Goal: Task Accomplishment & Management: Complete application form

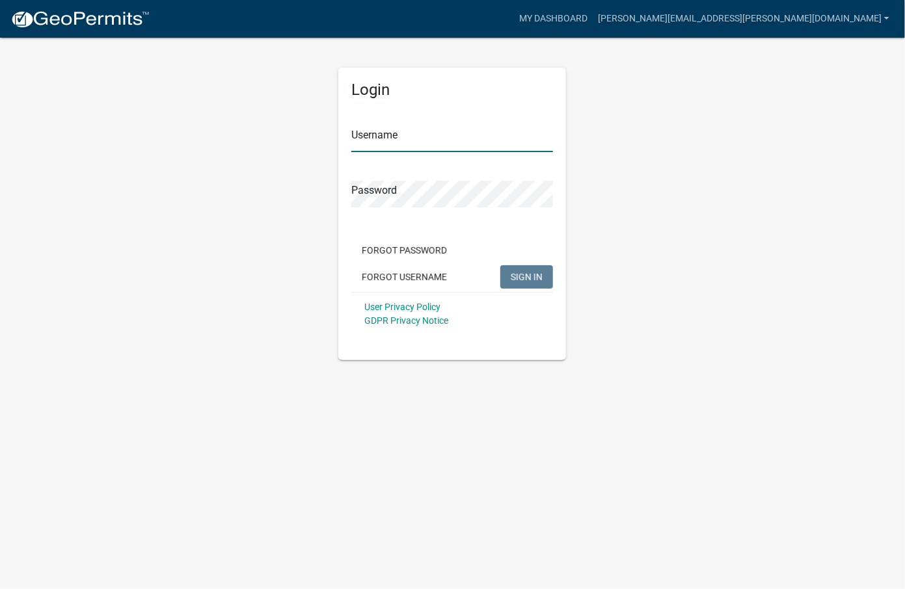
type input "[PERSON_NAME][EMAIL_ADDRESS][PERSON_NAME][DOMAIN_NAME]"
click at [522, 271] on span "SIGN IN" at bounding box center [527, 276] width 32 height 10
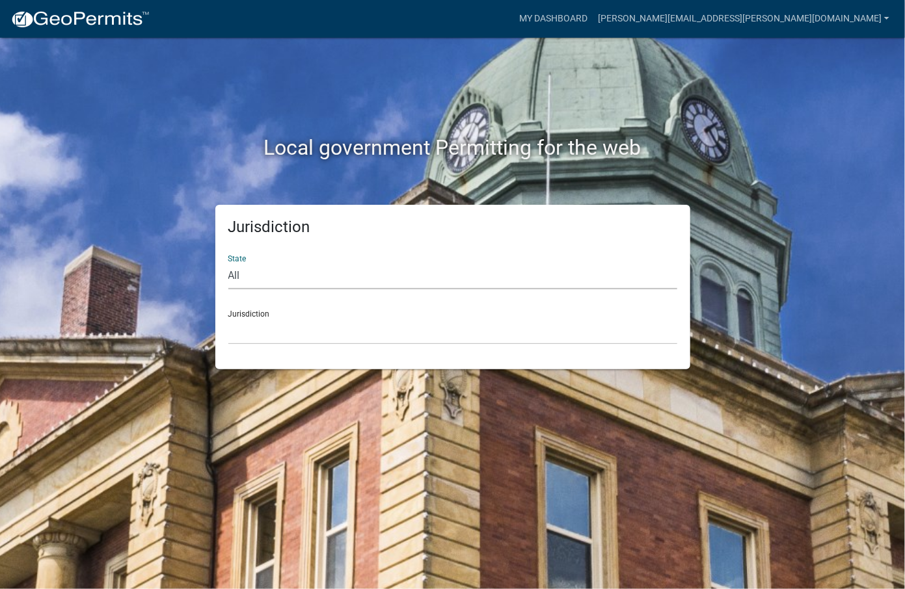
click at [422, 276] on select "All [US_STATE] [US_STATE] [US_STATE] [US_STATE] [US_STATE] [US_STATE] [US_STATE…" at bounding box center [452, 276] width 449 height 27
select select "[US_STATE]"
click at [228, 263] on select "All [US_STATE] [US_STATE] [US_STATE] [US_STATE] [US_STATE] [US_STATE] [US_STATE…" at bounding box center [452, 276] width 449 height 27
click at [271, 318] on select "[GEOGRAPHIC_DATA], [US_STATE] [GEOGRAPHIC_DATA], [US_STATE] [GEOGRAPHIC_DATA], …" at bounding box center [452, 331] width 449 height 27
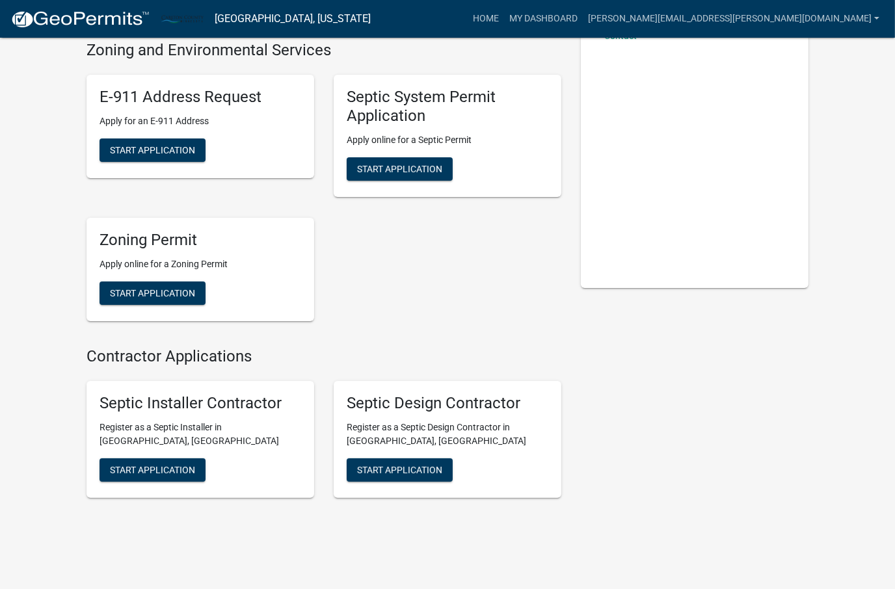
scroll to position [130, 0]
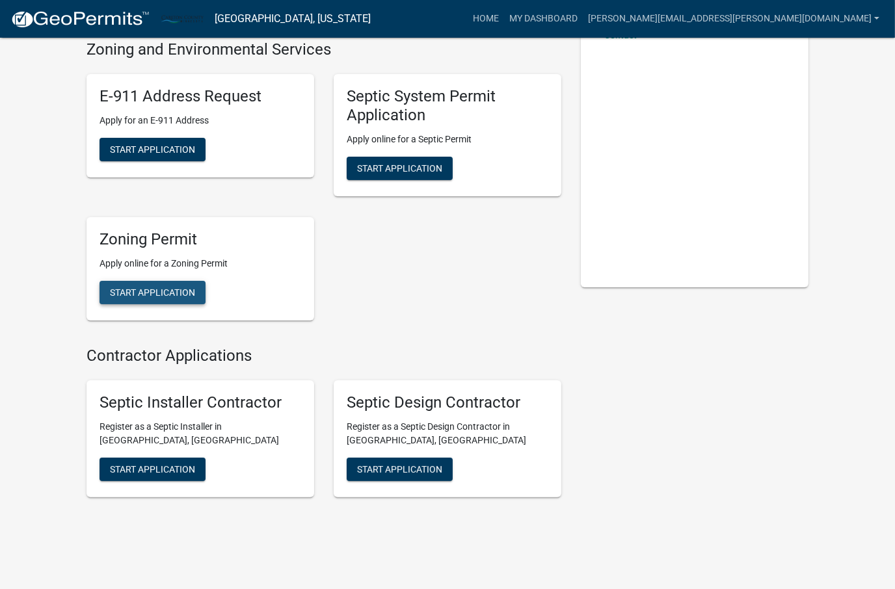
click at [186, 295] on span "Start Application" at bounding box center [152, 292] width 85 height 10
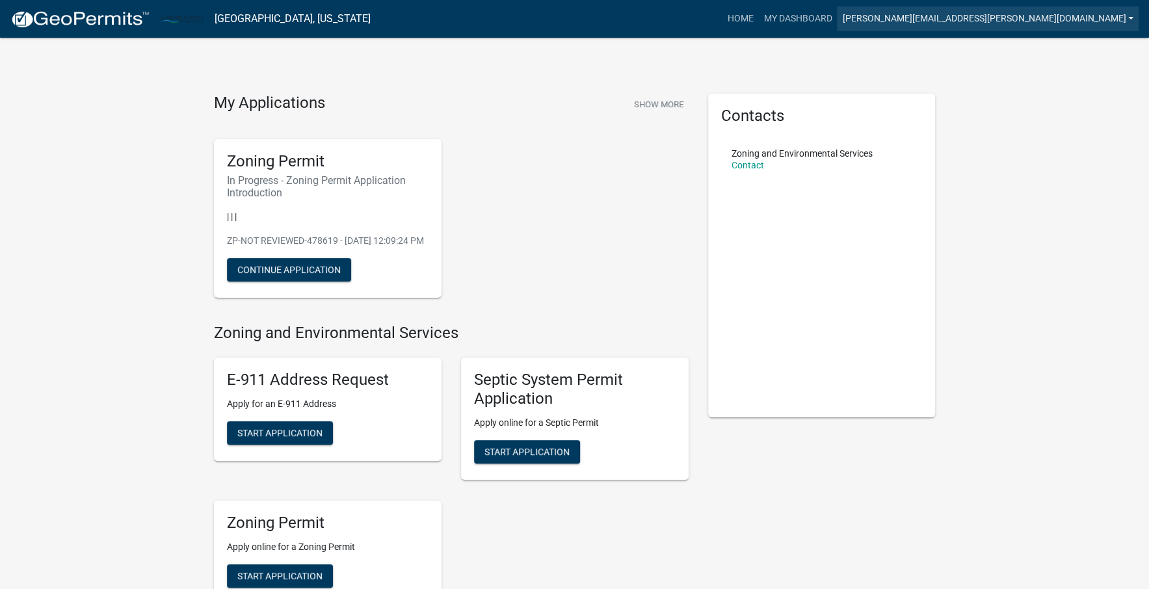
click at [904, 23] on link "[PERSON_NAME][EMAIL_ADDRESS][PERSON_NAME][DOMAIN_NAME]" at bounding box center [988, 19] width 302 height 25
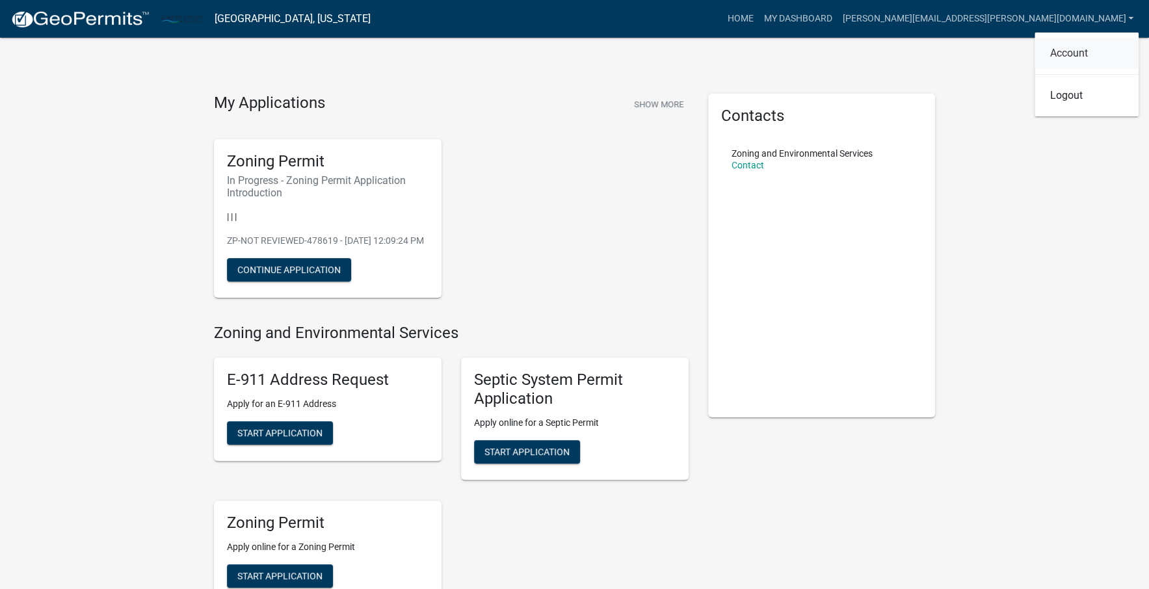
click at [904, 47] on link "Account" at bounding box center [1087, 53] width 104 height 31
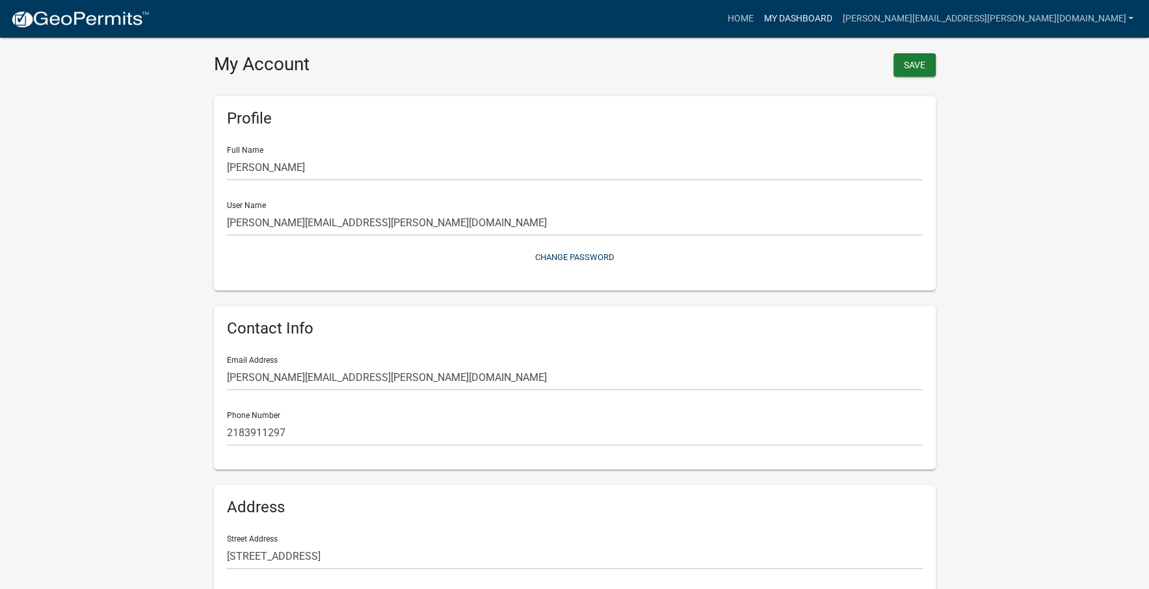
click at [837, 18] on link "My Dashboard" at bounding box center [797, 19] width 79 height 25
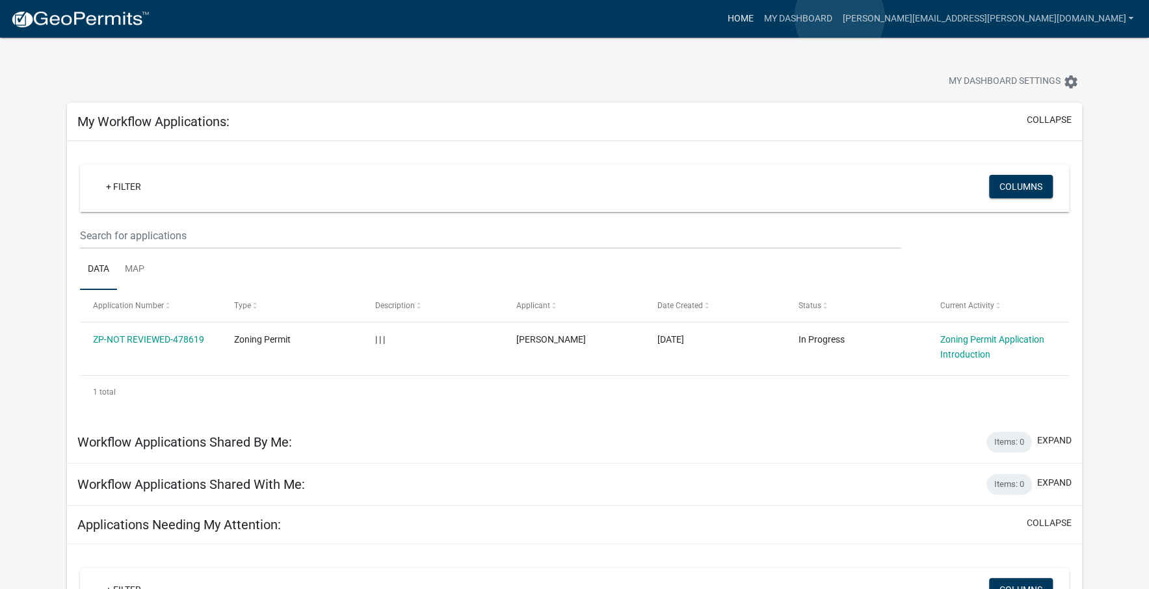
click at [758, 17] on link "Home" at bounding box center [740, 19] width 36 height 25
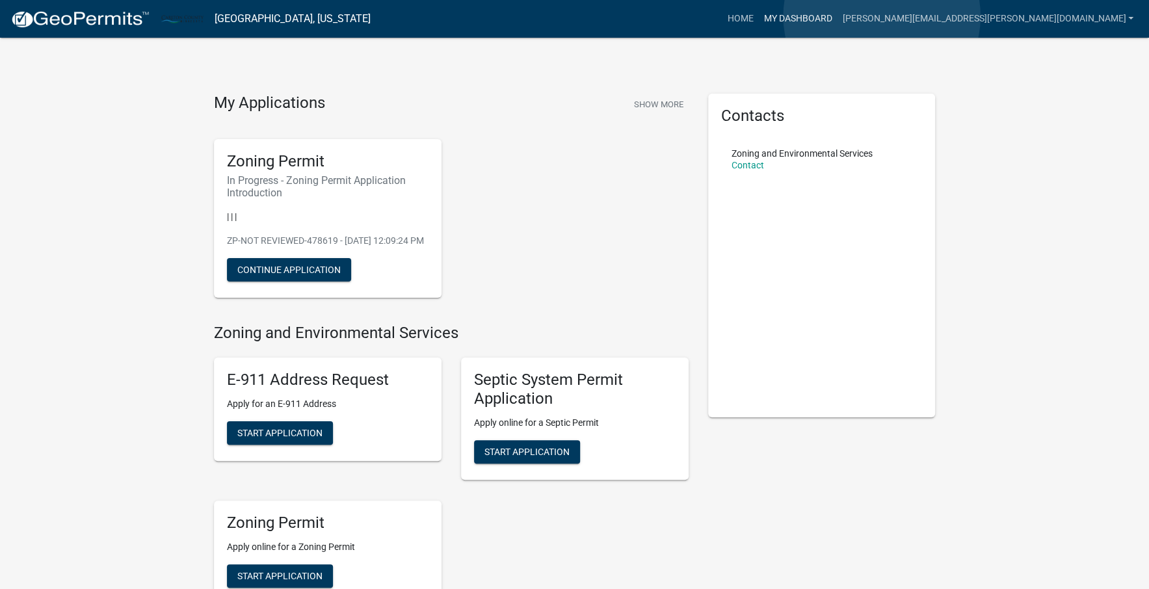
click at [837, 16] on link "My Dashboard" at bounding box center [797, 19] width 79 height 25
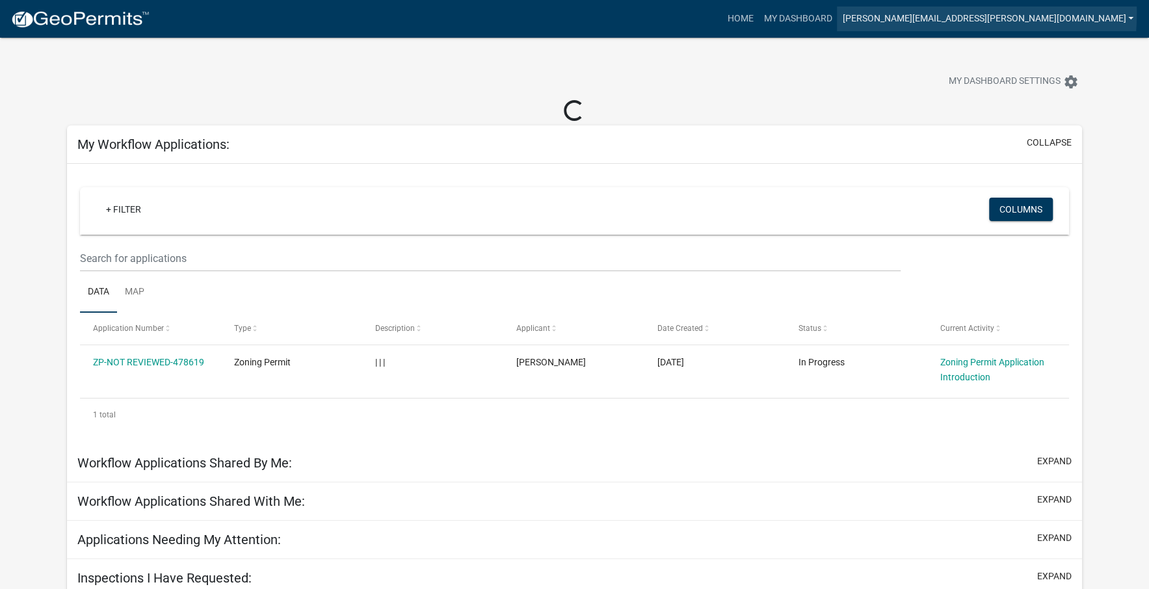
click at [904, 13] on link "[PERSON_NAME][EMAIL_ADDRESS][PERSON_NAME][DOMAIN_NAME]" at bounding box center [988, 19] width 302 height 25
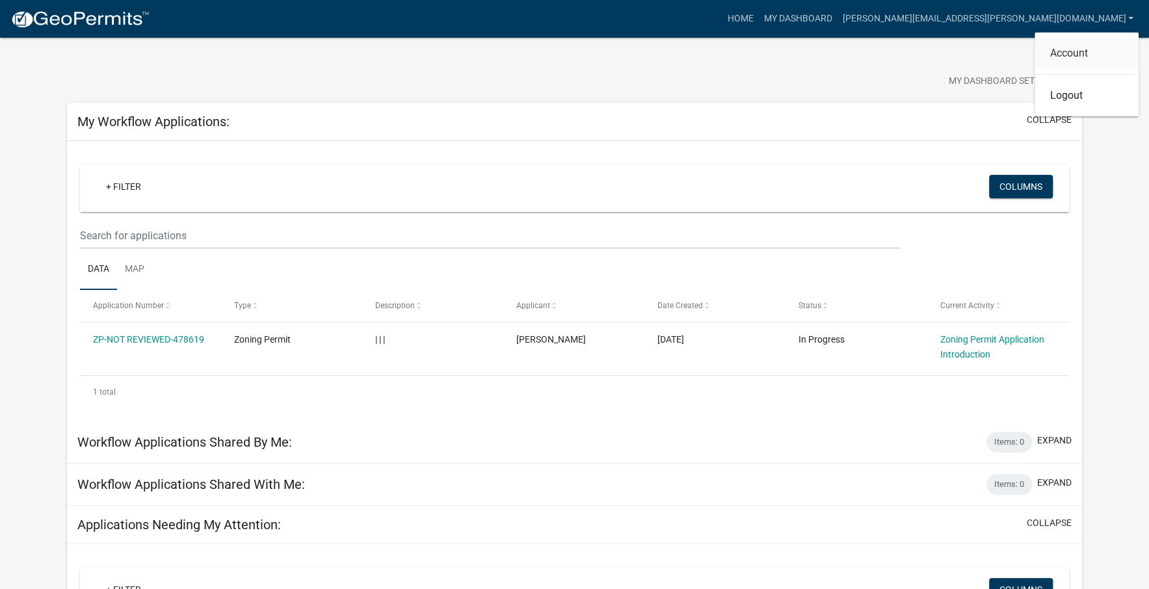
click at [904, 46] on link "Account" at bounding box center [1087, 53] width 104 height 31
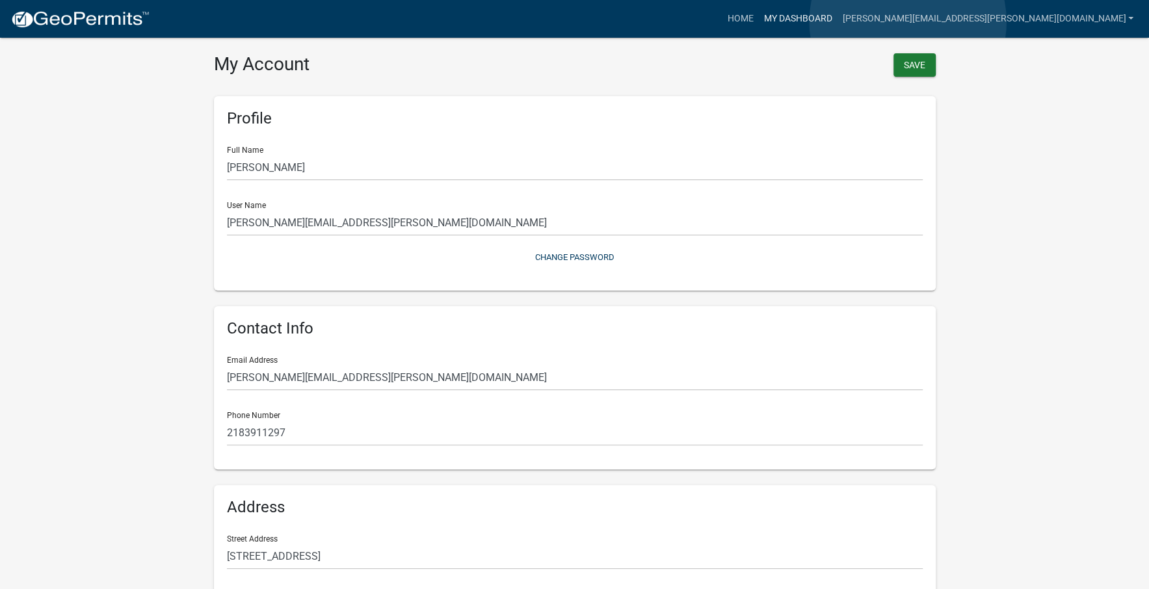
click at [837, 21] on link "My Dashboard" at bounding box center [797, 19] width 79 height 25
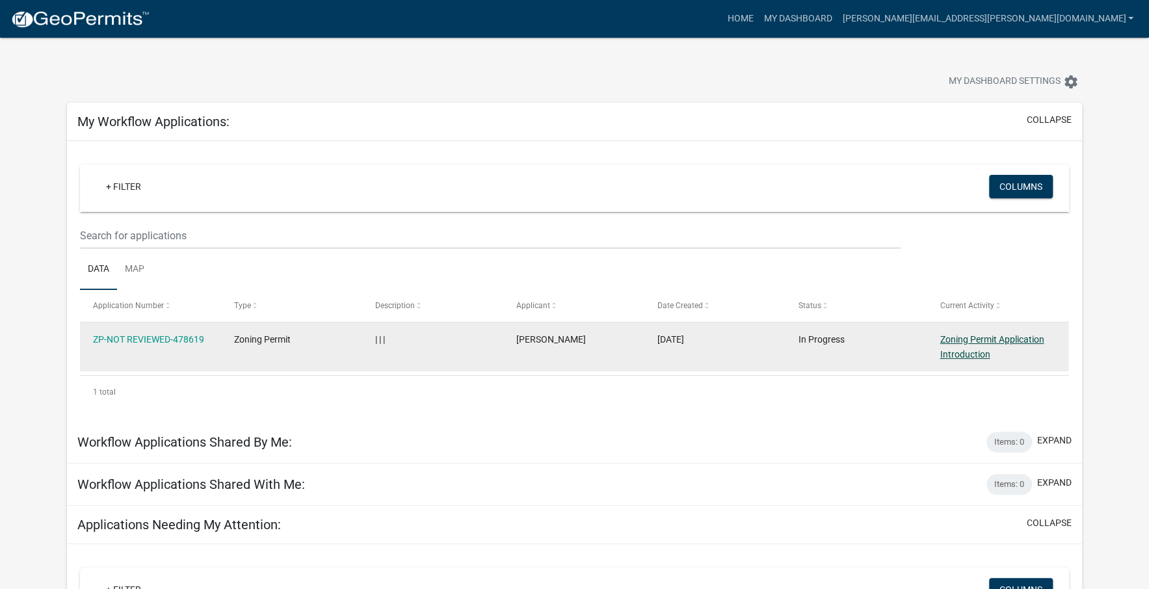
click at [904, 336] on link "Zoning Permit Application Introduction" at bounding box center [992, 346] width 104 height 25
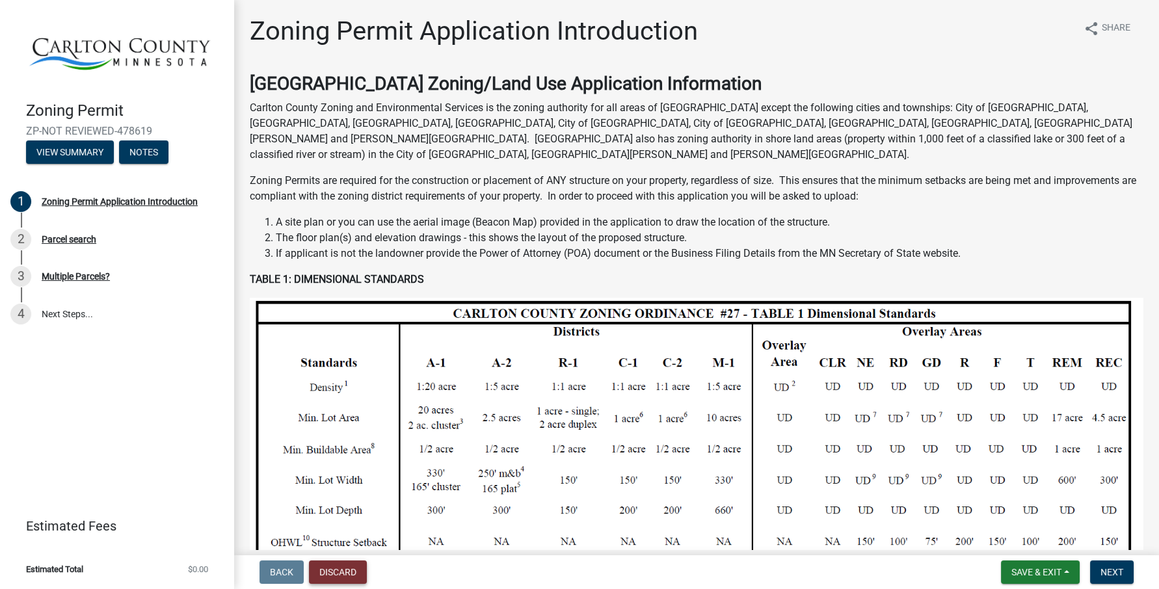
click at [347, 563] on button "Discard" at bounding box center [338, 572] width 58 height 23
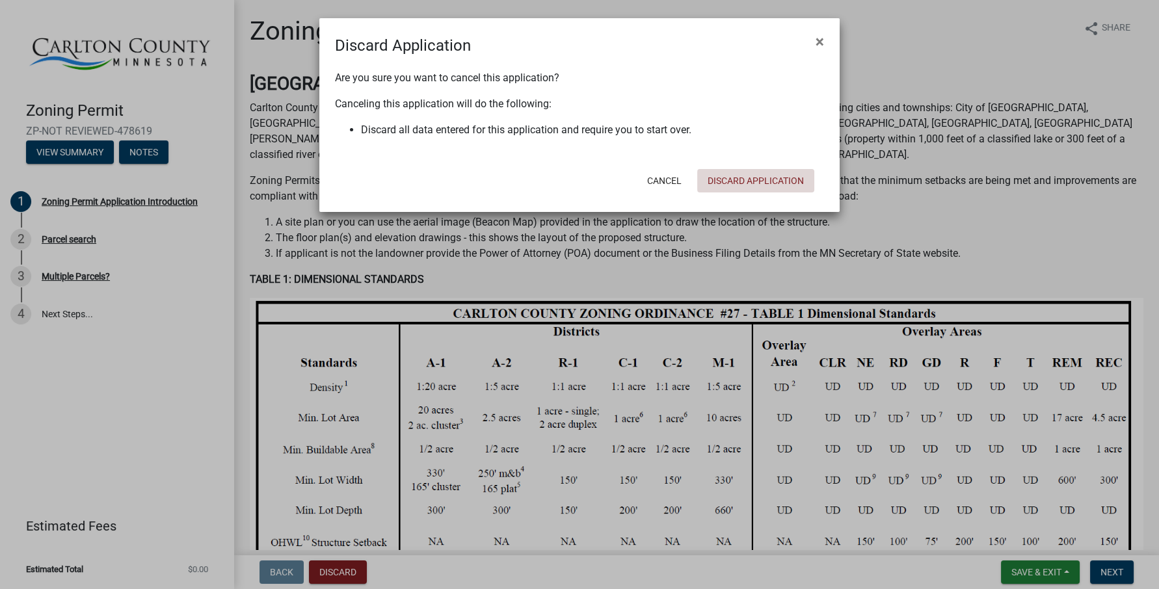
click at [738, 180] on button "Discard Application" at bounding box center [755, 180] width 117 height 23
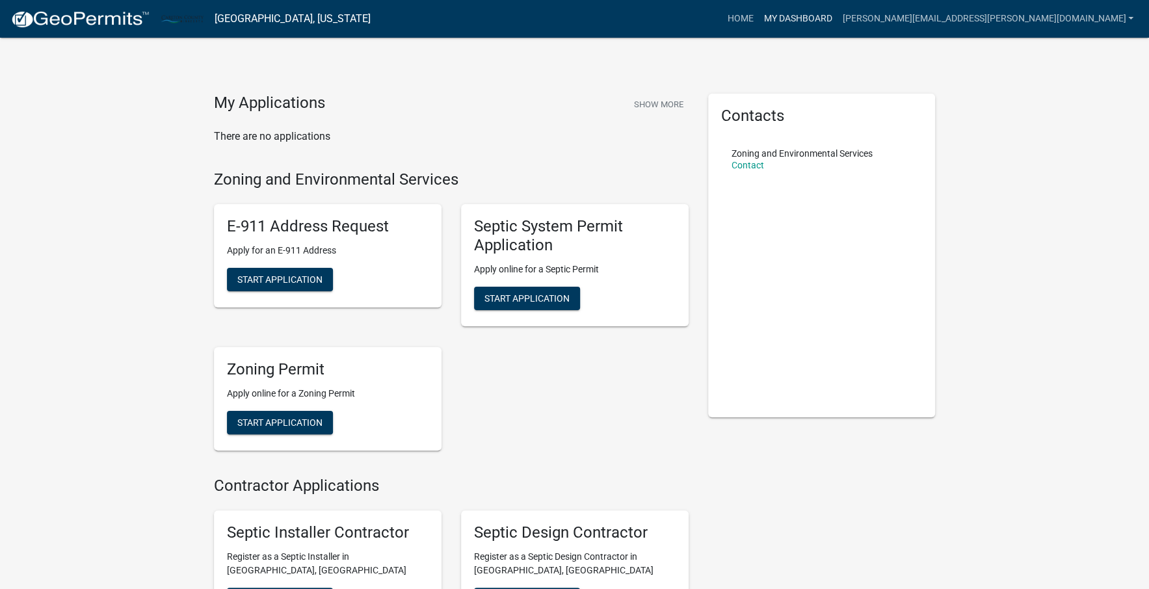
click at [837, 22] on link "My Dashboard" at bounding box center [797, 19] width 79 height 25
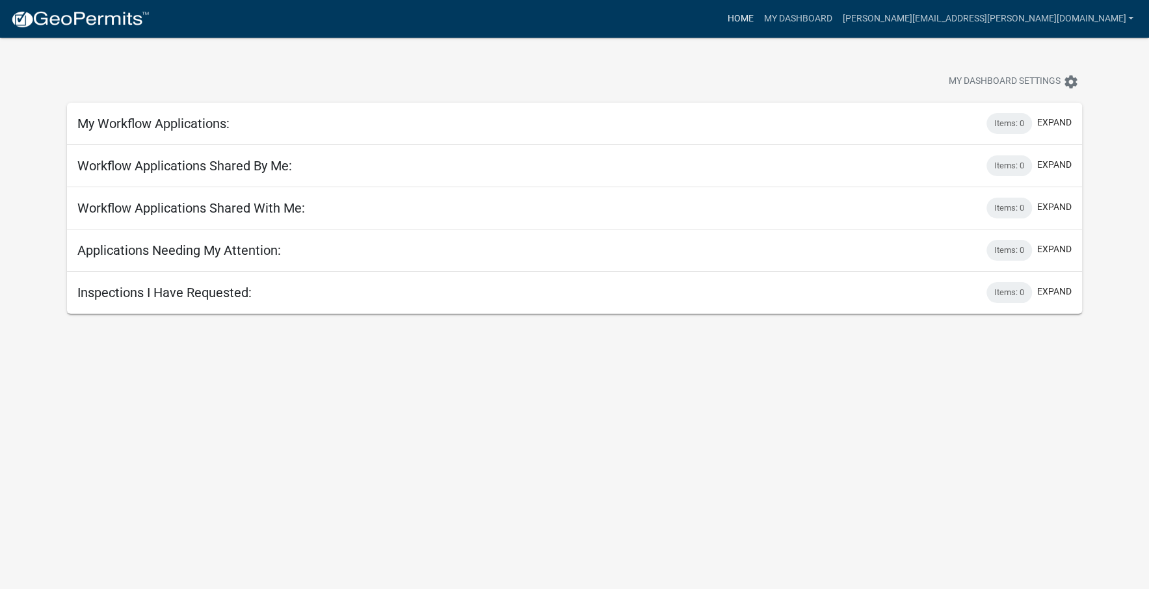
click at [758, 16] on link "Home" at bounding box center [740, 19] width 36 height 25
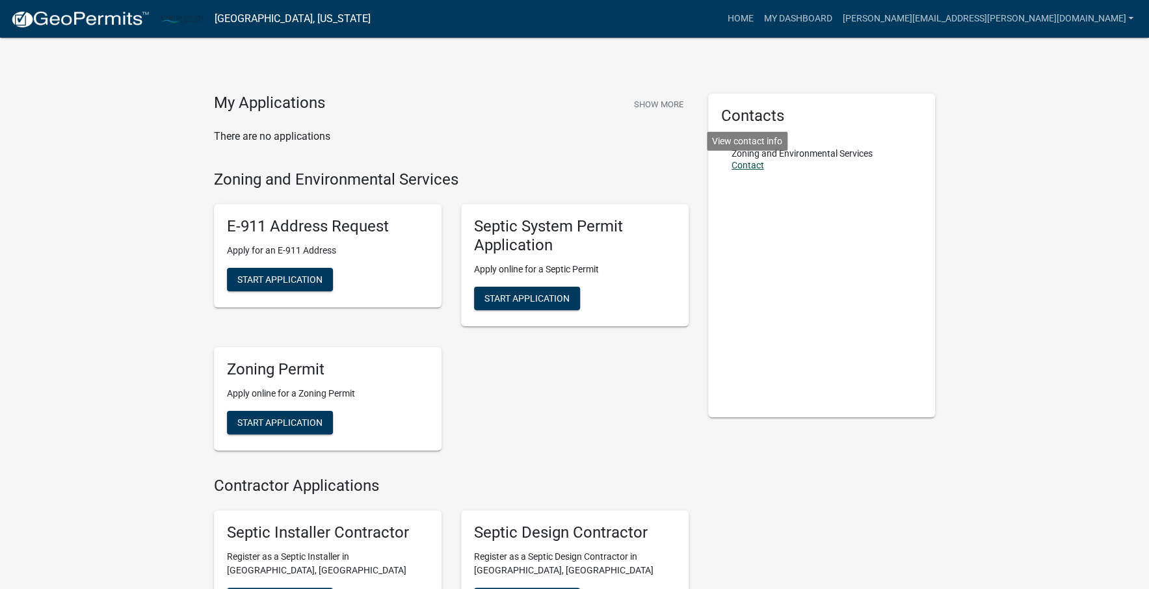
click at [759, 163] on link "Contact" at bounding box center [748, 165] width 33 height 10
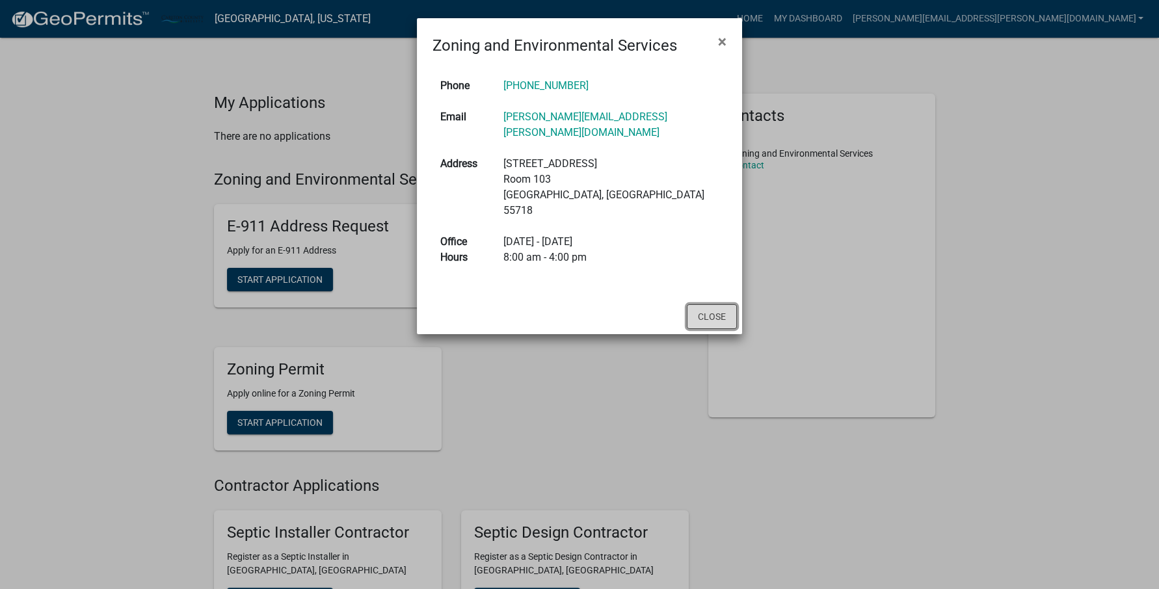
click at [704, 304] on button "Close" at bounding box center [712, 316] width 50 height 25
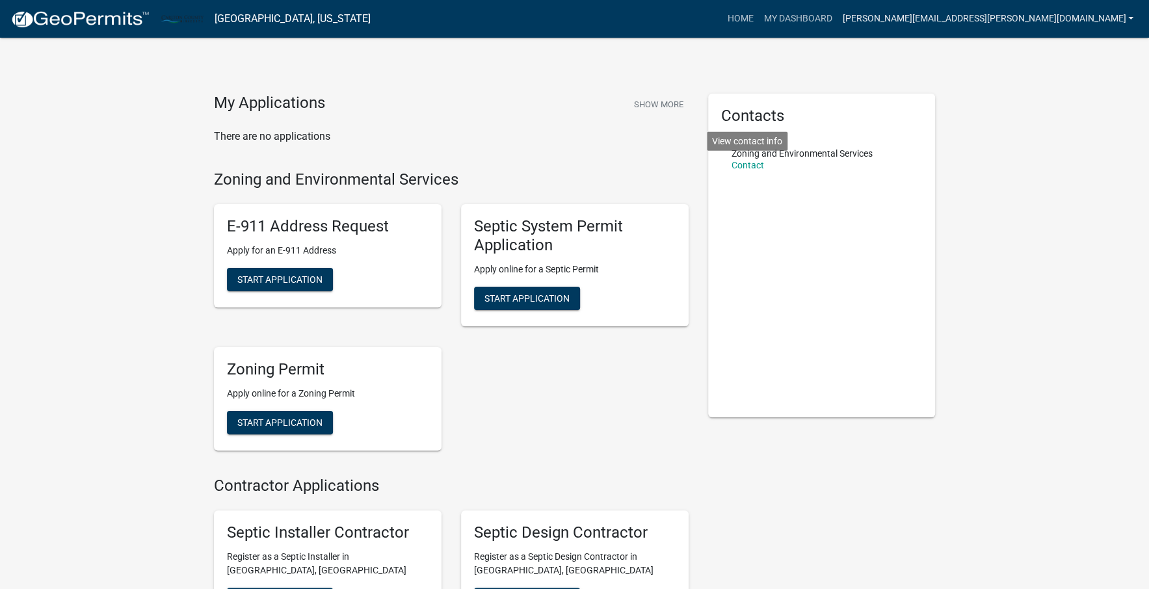
click at [904, 17] on link "[PERSON_NAME][EMAIL_ADDRESS][PERSON_NAME][DOMAIN_NAME]" at bounding box center [988, 19] width 302 height 25
click at [904, 55] on link "Account" at bounding box center [1087, 53] width 104 height 31
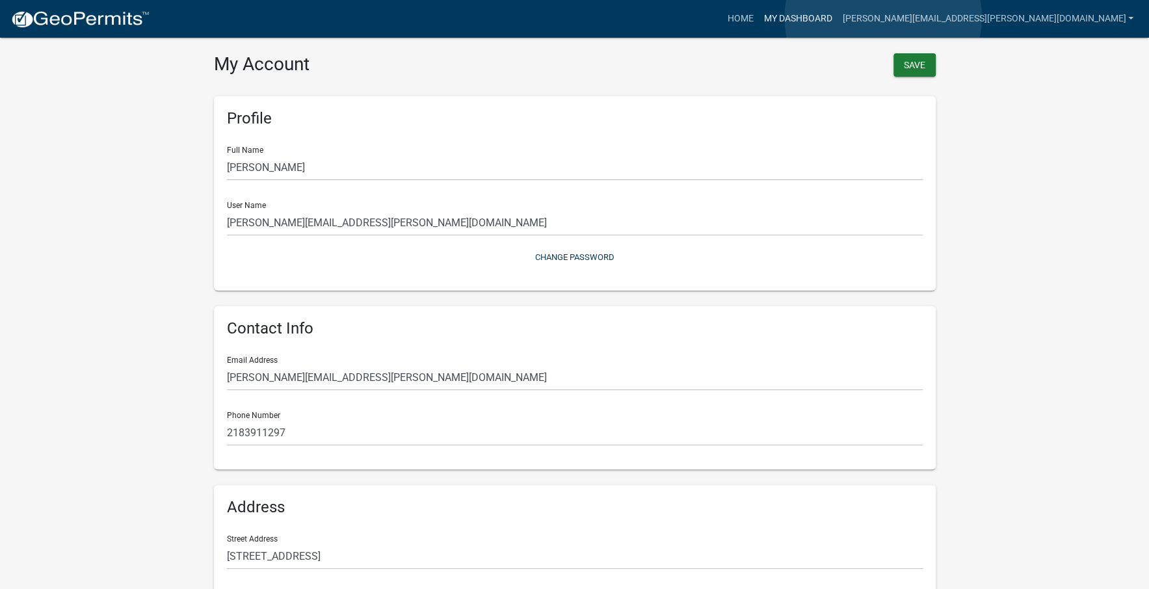
click at [837, 17] on link "My Dashboard" at bounding box center [797, 19] width 79 height 25
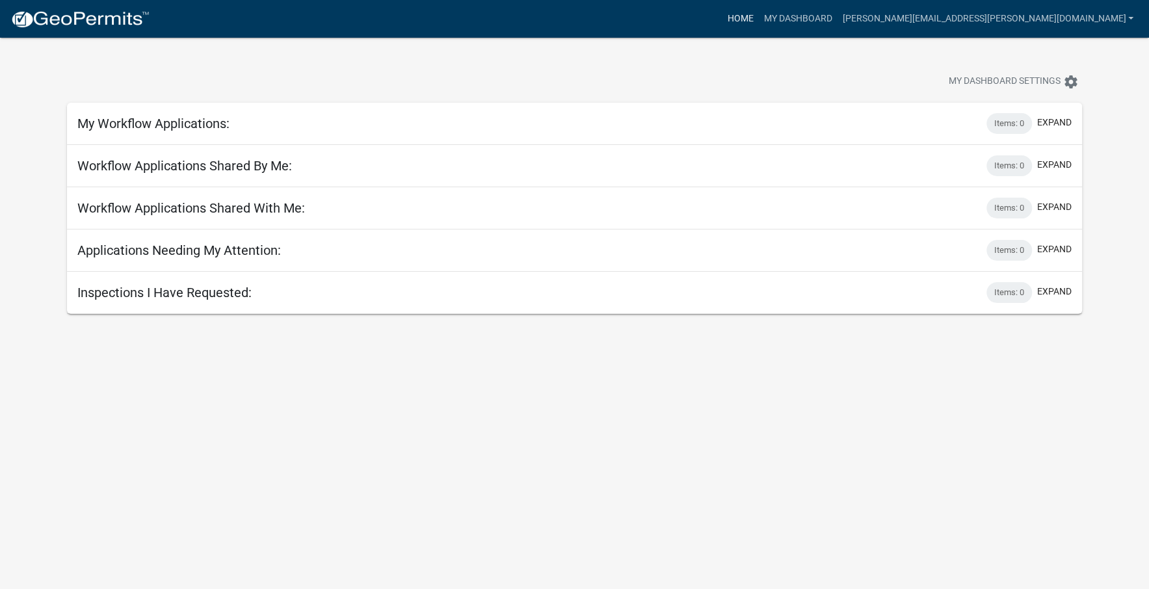
click at [758, 15] on link "Home" at bounding box center [740, 19] width 36 height 25
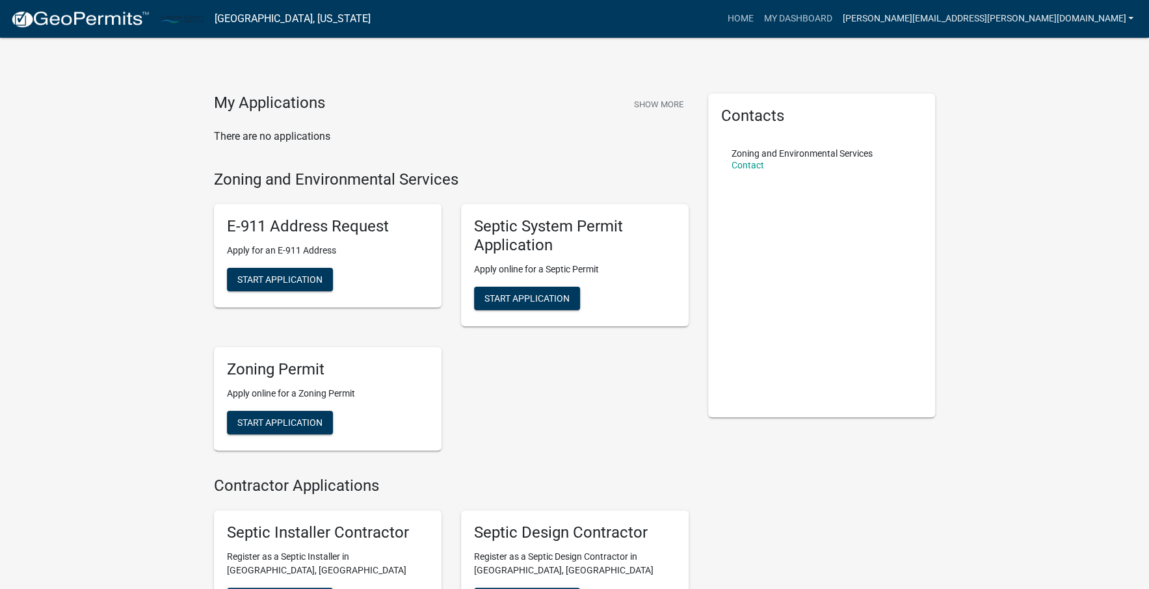
click at [904, 23] on link "[PERSON_NAME][EMAIL_ADDRESS][PERSON_NAME][DOMAIN_NAME]" at bounding box center [988, 19] width 302 height 25
